Goal: Check status: Check status

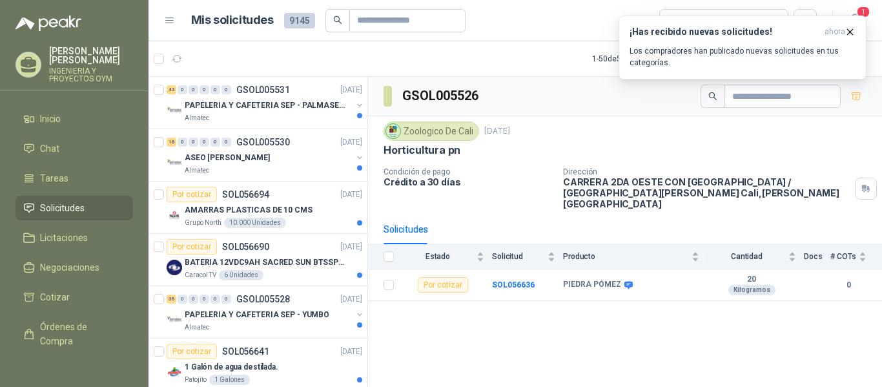
click at [176, 52] on button "button" at bounding box center [177, 58] width 21 height 21
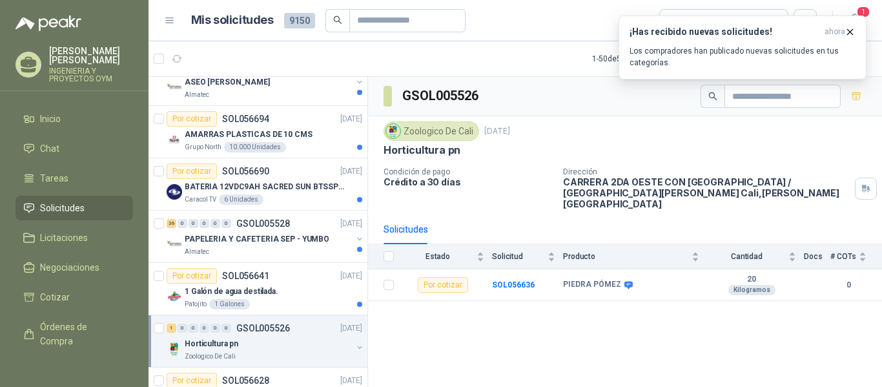
scroll to position [260, 0]
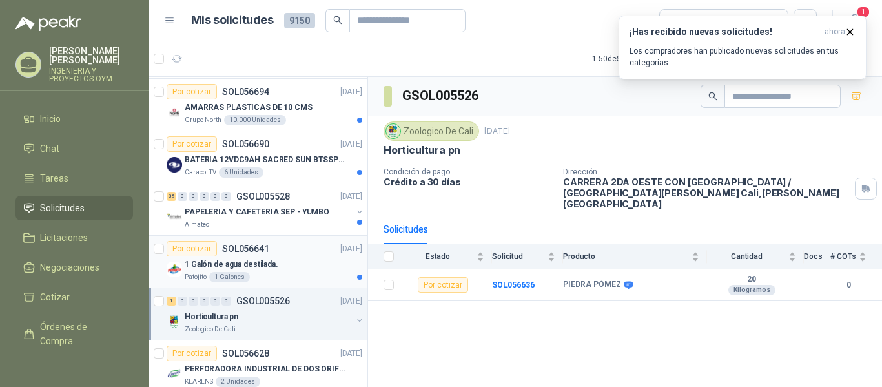
click at [272, 250] on div "Por cotizar SOL056641 [DATE]" at bounding box center [265, 249] width 196 height 16
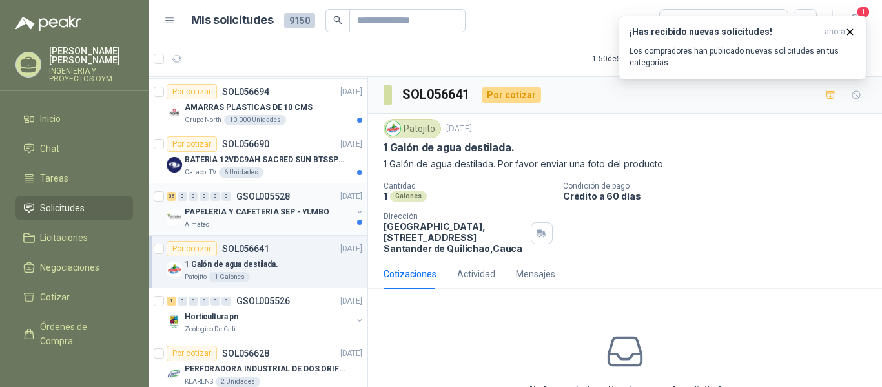
click at [267, 214] on p "PAPELERIA Y CAFETERIA SEP - YUMBO" at bounding box center [257, 212] width 145 height 12
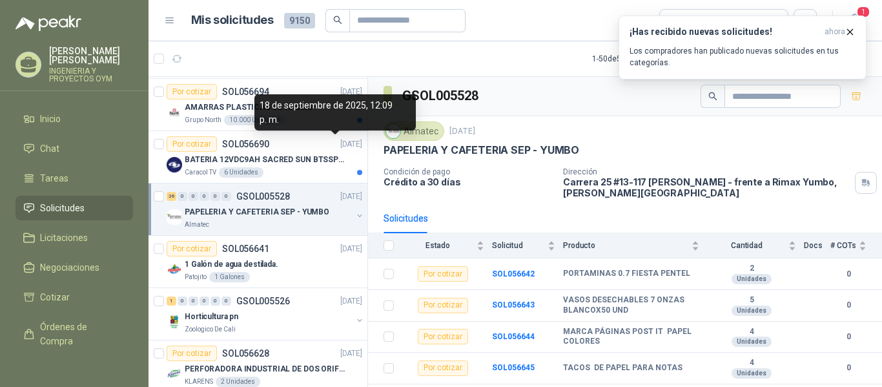
click at [357, 125] on div "18 de septiembre de 2025, 12:09 p. m." at bounding box center [334, 112] width 161 height 36
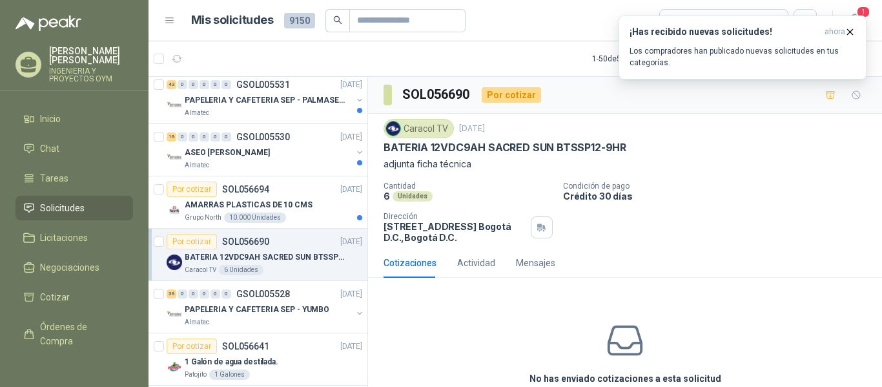
scroll to position [151, 0]
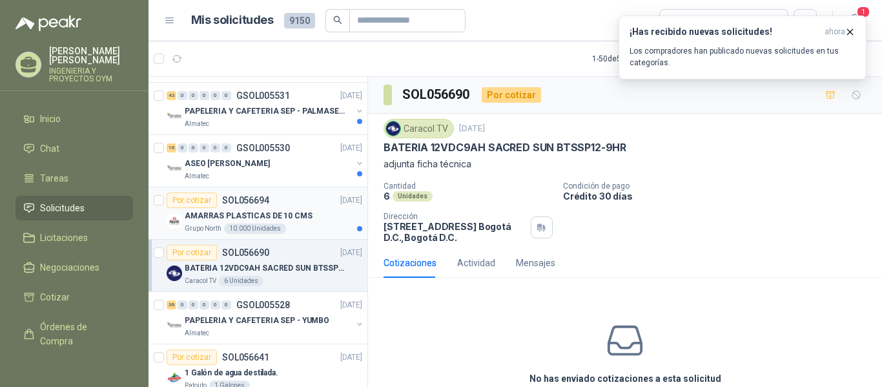
click at [285, 225] on div "Grupo North 10.000 Unidades" at bounding box center [274, 228] width 178 height 10
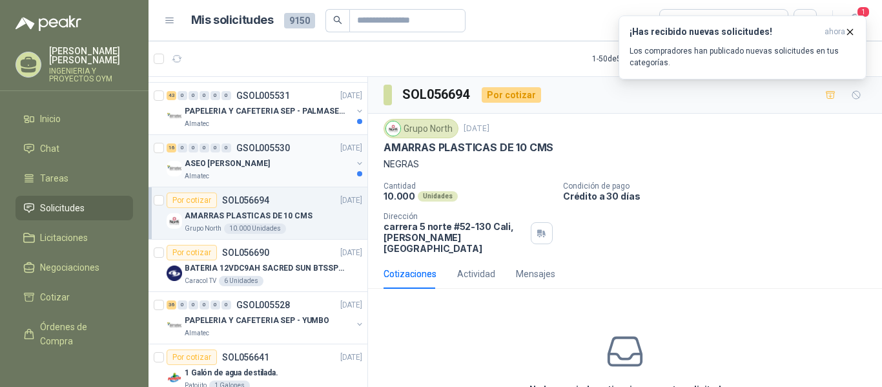
click at [288, 172] on div "Almatec" at bounding box center [268, 176] width 167 height 10
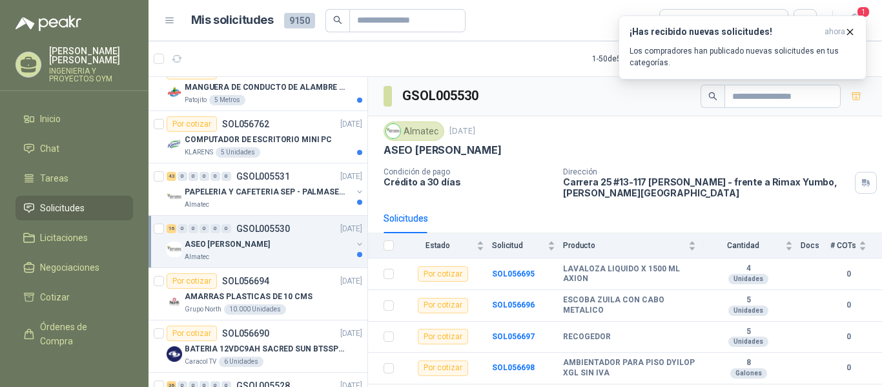
scroll to position [48, 0]
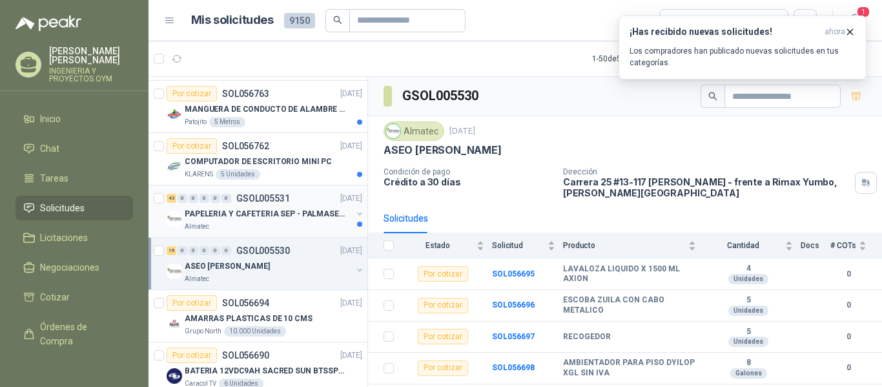
click at [270, 210] on p "PAPELERIA Y CAFETERIA SEP - PALMASECA" at bounding box center [265, 214] width 161 height 12
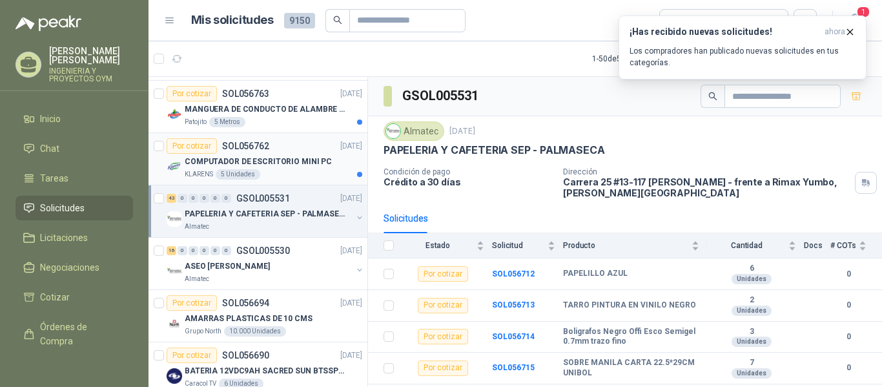
click at [270, 167] on p "COMPUTADOR DE ESCRITORIO MINI PC" at bounding box center [258, 162] width 147 height 12
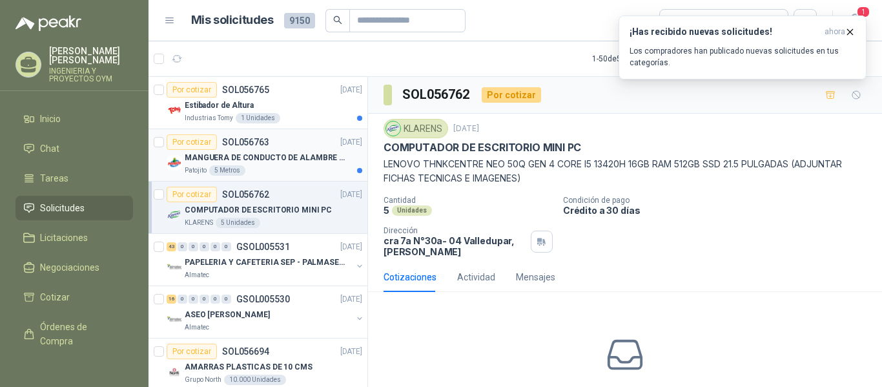
click at [270, 162] on p "MANGUERA DE CONDUCTO DE ALAMBRE DE ACERO PU" at bounding box center [265, 158] width 161 height 12
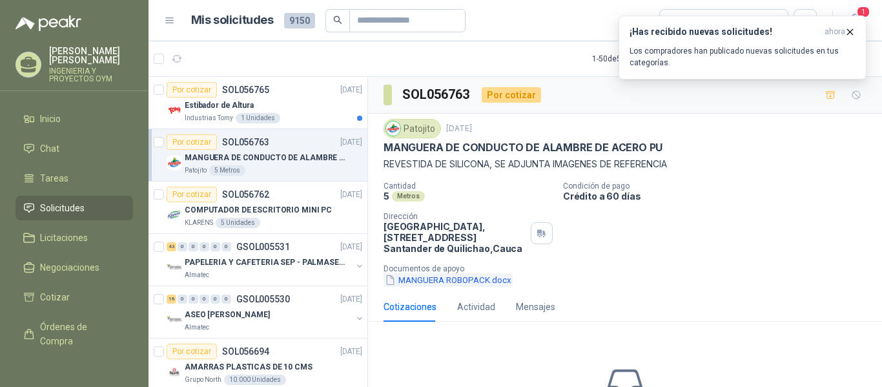
click at [415, 281] on button "MANGUERA ROBOPACK.docx" at bounding box center [448, 280] width 129 height 14
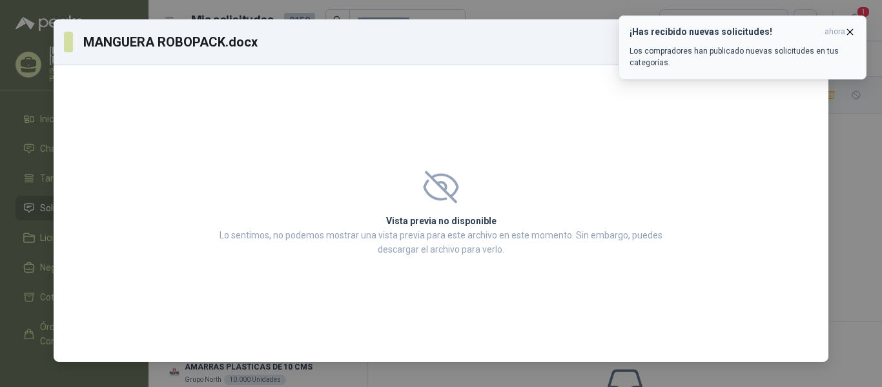
click at [854, 32] on icon "button" at bounding box center [850, 31] width 11 height 11
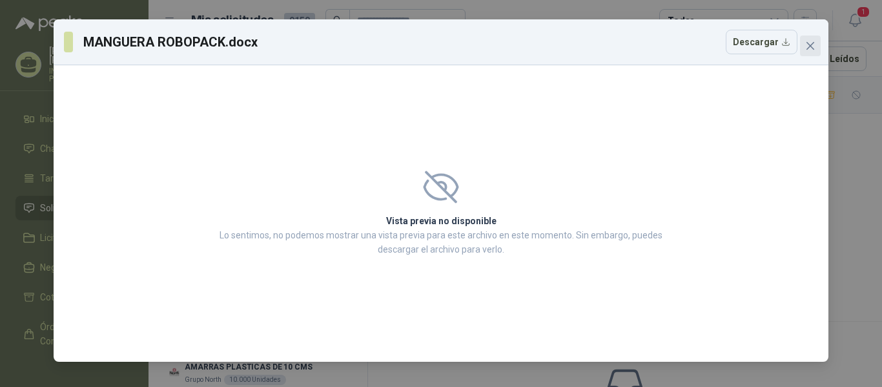
click at [808, 45] on icon "close" at bounding box center [810, 46] width 10 height 10
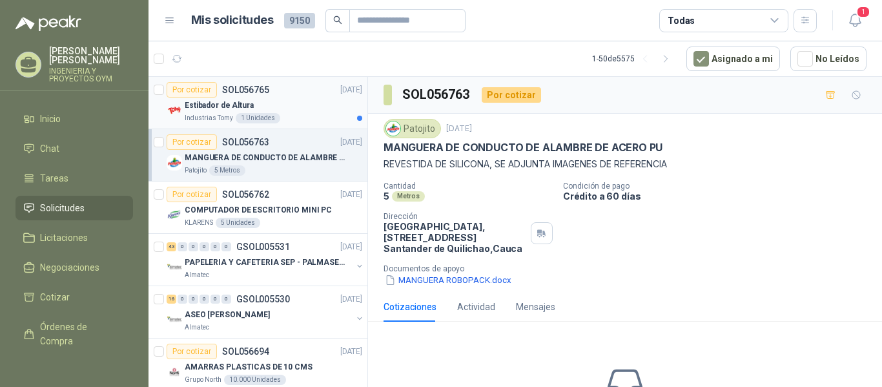
click at [258, 120] on div "1 Unidades" at bounding box center [258, 118] width 45 height 10
